Goal: Use online tool/utility

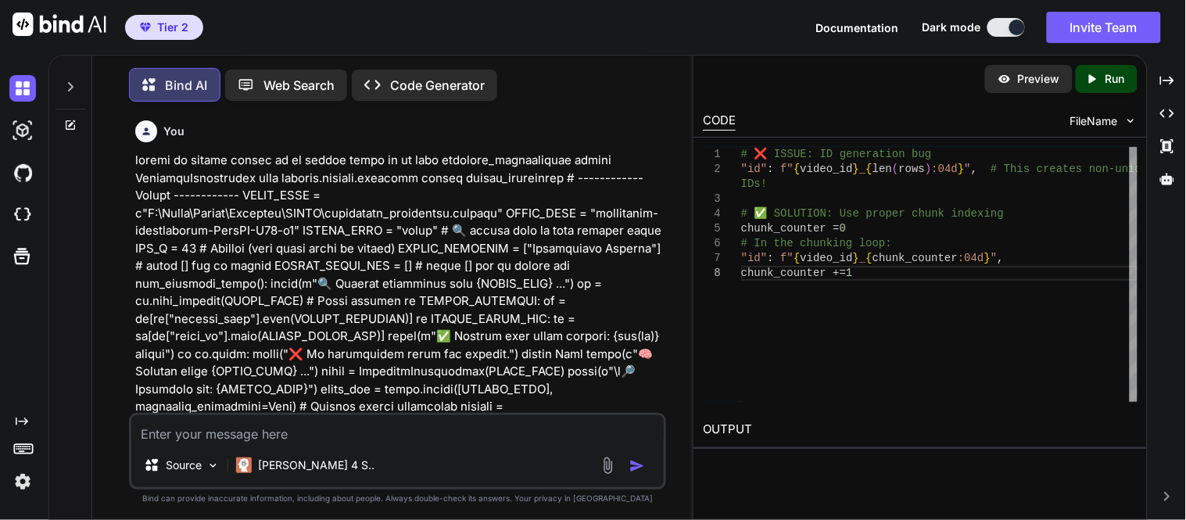
scroll to position [18489, 0]
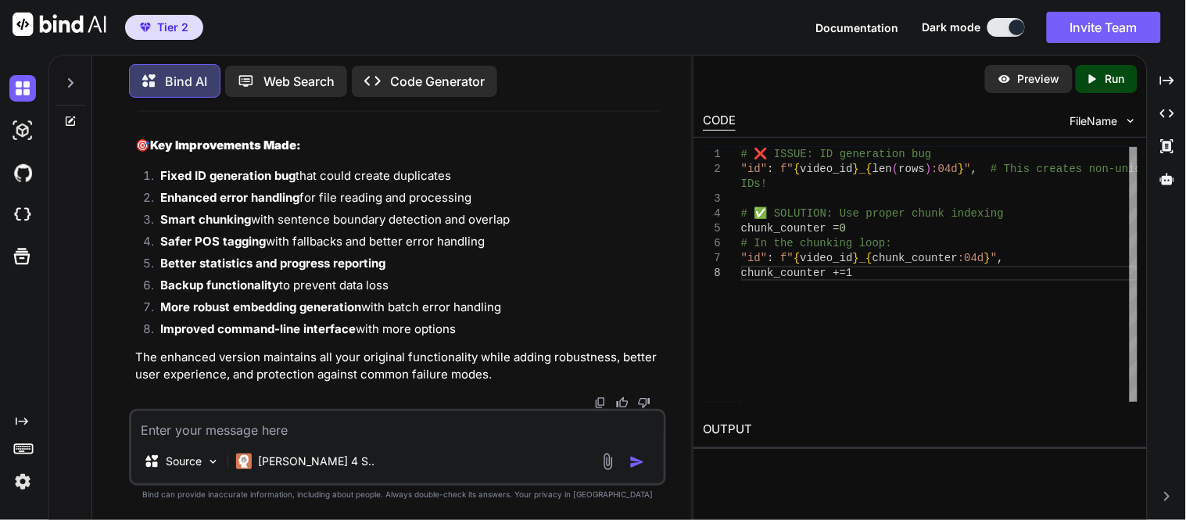
click at [438, 433] on textarea at bounding box center [397, 425] width 533 height 28
paste textarea "📂 Parsing transcripts: 0%| | 0/686 [00:00<?, ?file/s]"
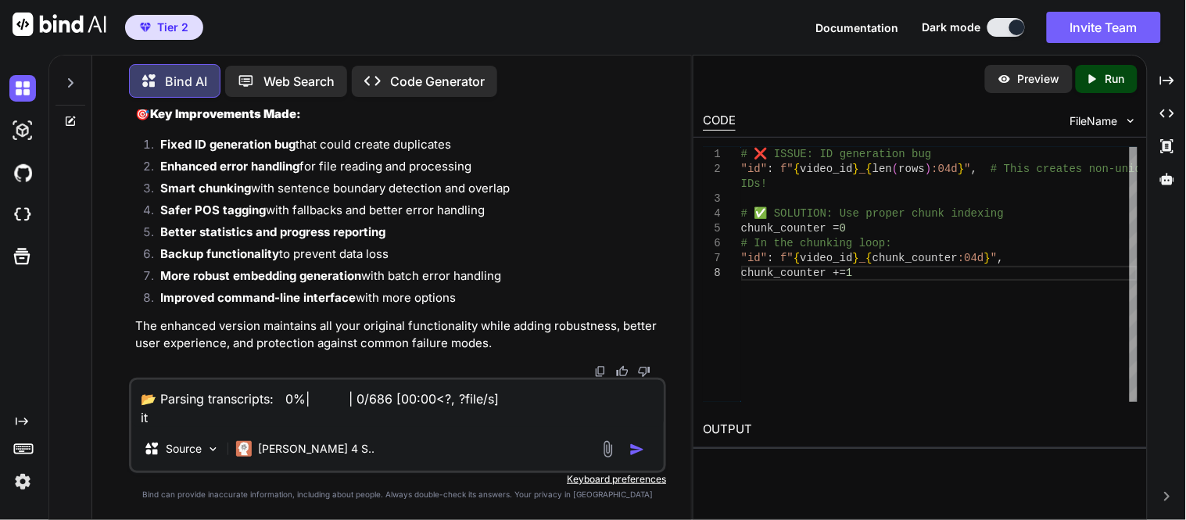
click at [386, 414] on textarea "📂 Parsing transcripts: 0%| | 0/686 [00:00<?, ?file/s] it" at bounding box center [397, 403] width 533 height 47
paste textarea "import os import re import pandas as pd import numpy as np from tqdm import tqd…"
type textarea "import os import re import pandas as pd import numpy as np from tqdm import tqd…"
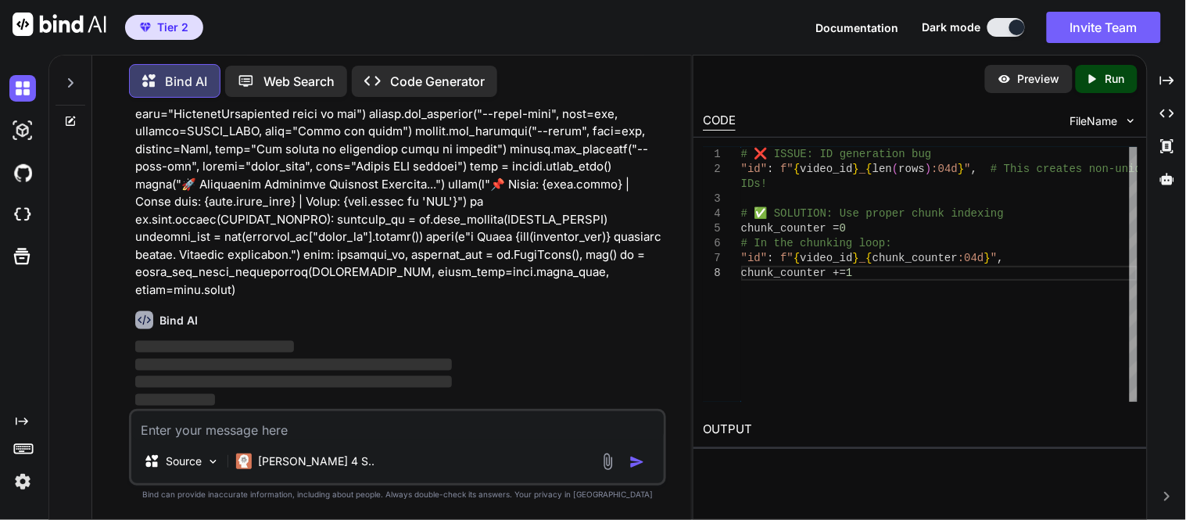
scroll to position [22092, 0]
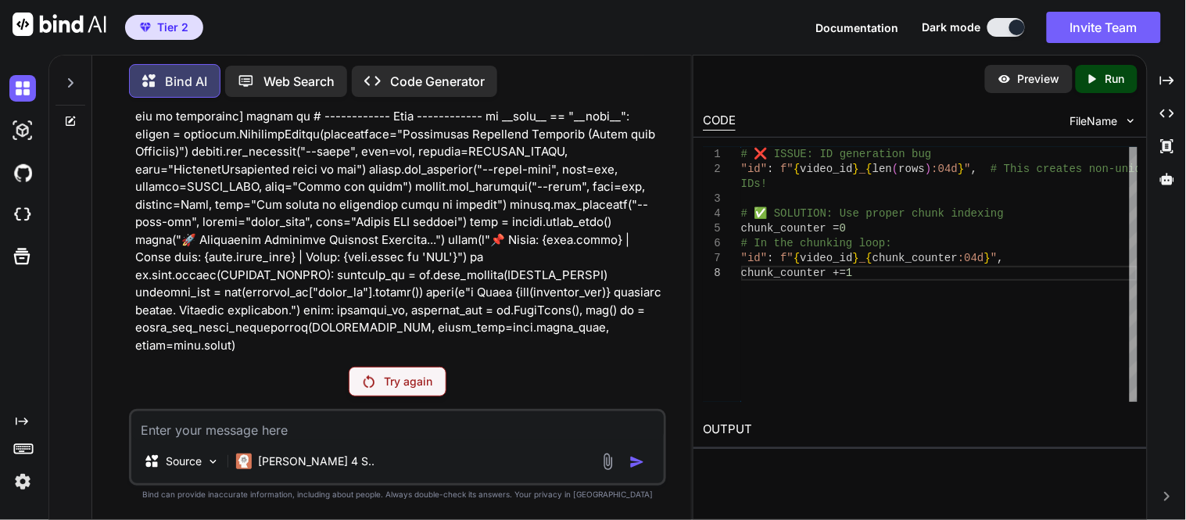
scroll to position [22757, 0]
click at [402, 386] on p "Try again" at bounding box center [408, 382] width 48 height 16
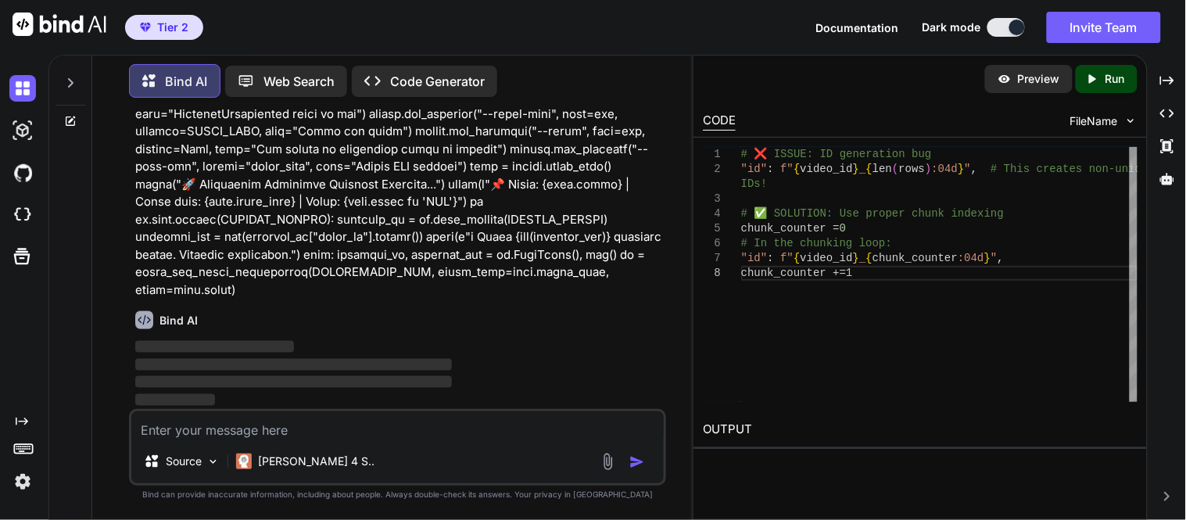
click at [306, 443] on div "Source Claude 4 S.." at bounding box center [397, 447] width 537 height 77
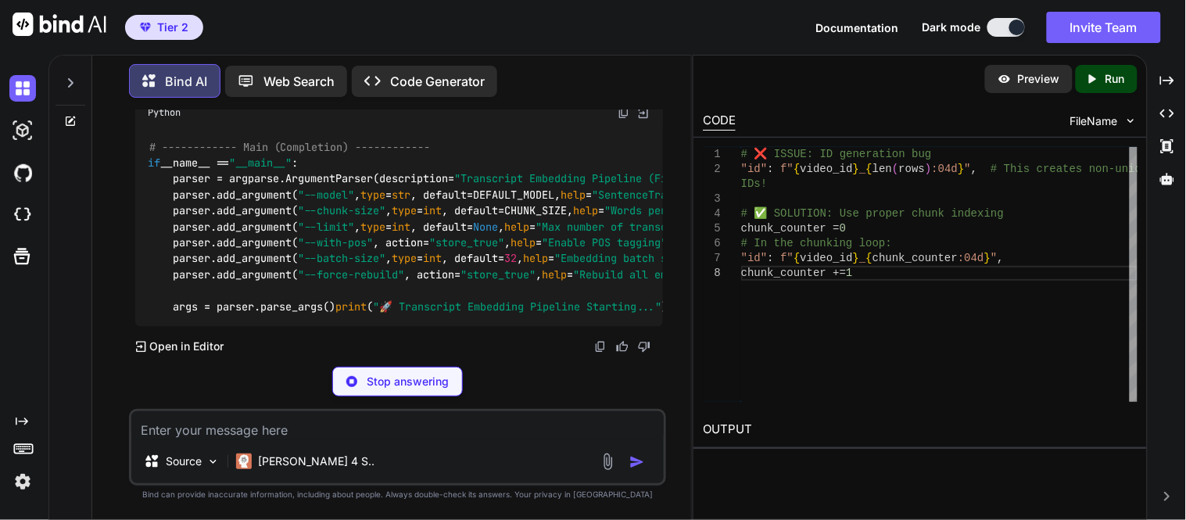
scroll to position [23998, 0]
